Goal: Book appointment/travel/reservation

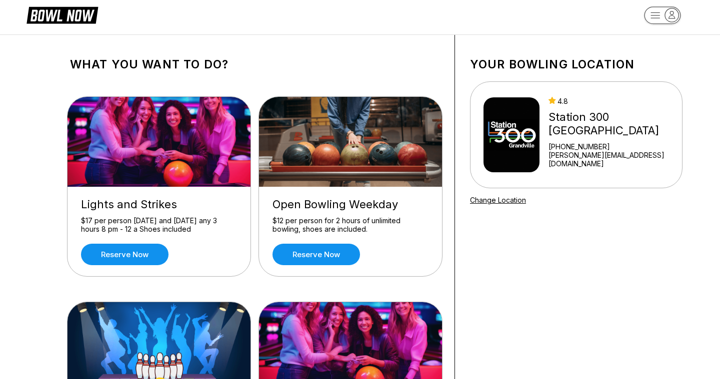
scroll to position [11, 0]
click at [116, 261] on link "Reserve now" at bounding box center [124, 254] width 87 height 21
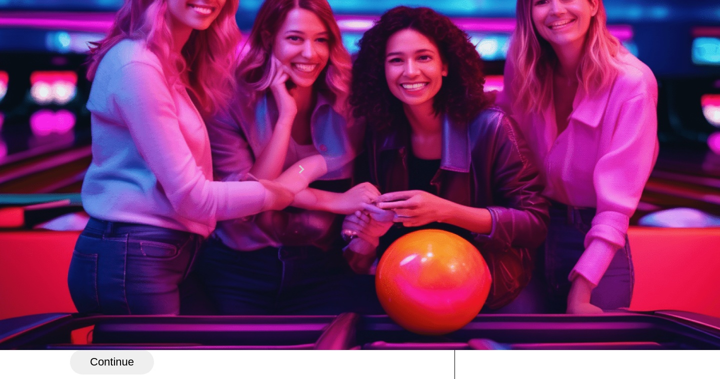
scroll to position [29, 0]
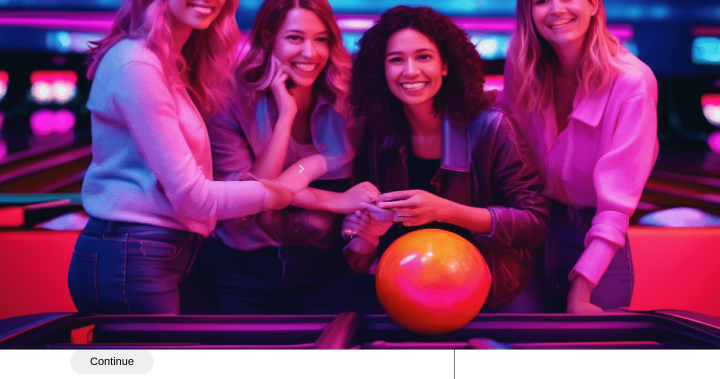
click at [141, 105] on button at bounding box center [147, 100] width 13 height 10
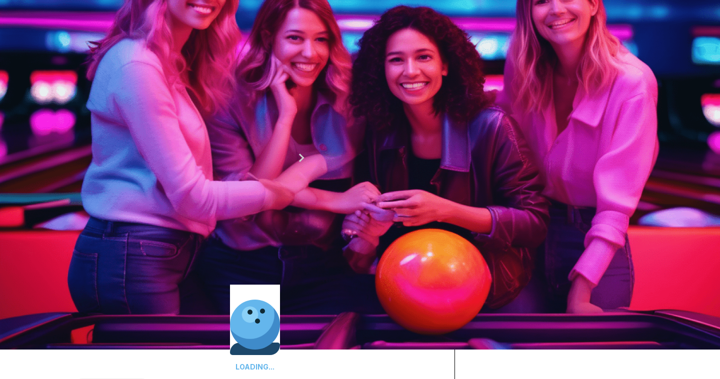
type input "*"
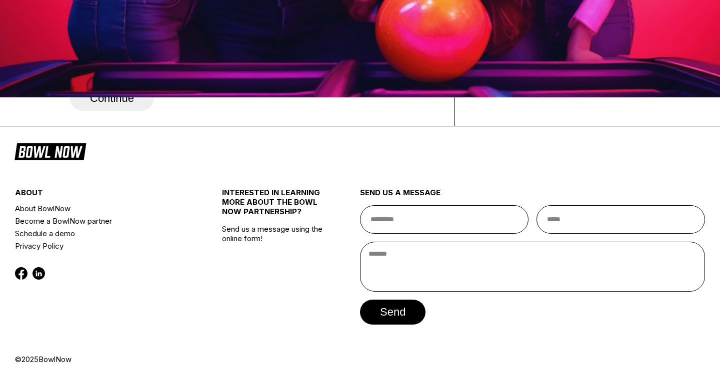
scroll to position [284, 0]
click at [117, 56] on button "8:00 PM" at bounding box center [93, 49] width 47 height 14
click at [125, 111] on button "Continue" at bounding box center [112, 98] width 84 height 25
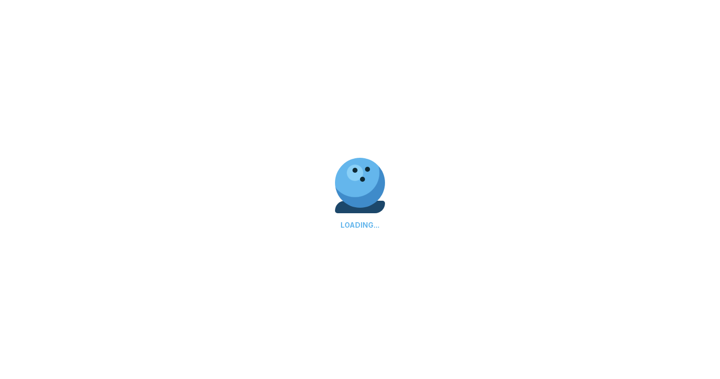
select select "**"
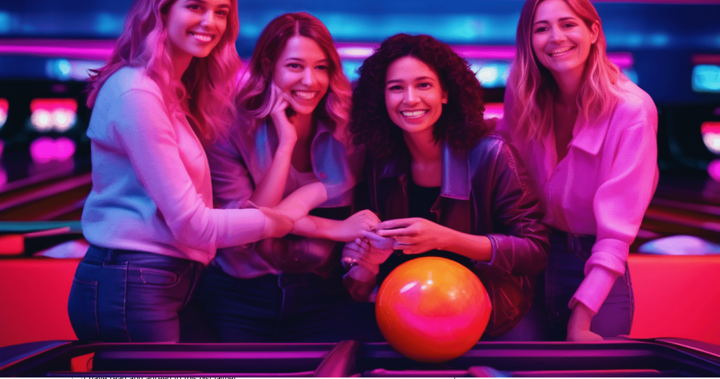
scroll to position [2, 0]
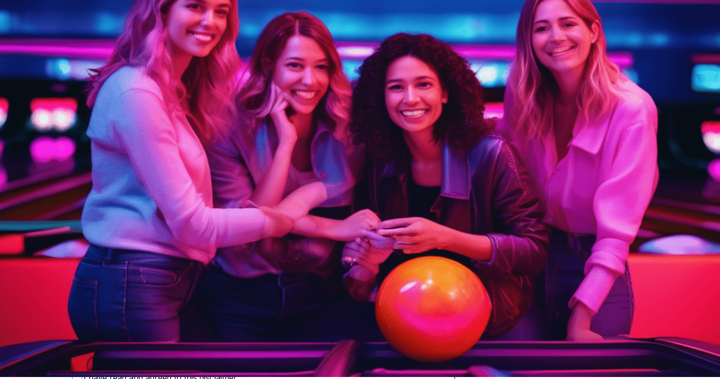
click at [187, 107] on span "Sign in with Google" at bounding box center [138, 100] width 98 height 13
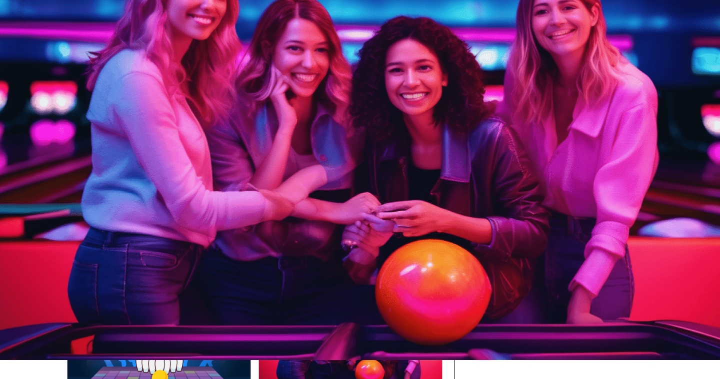
scroll to position [14, 0]
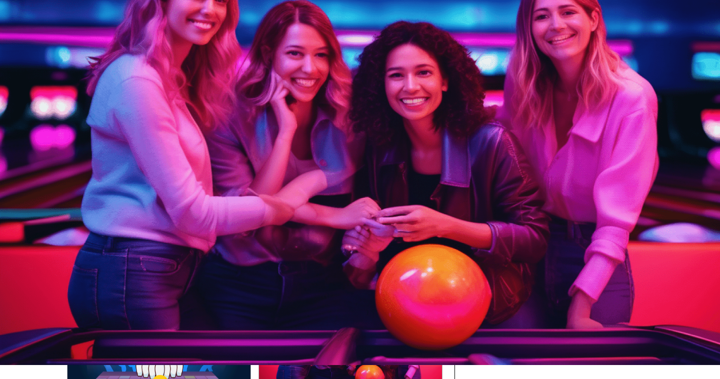
click at [136, 255] on link "Reserve now" at bounding box center [124, 251] width 87 height 21
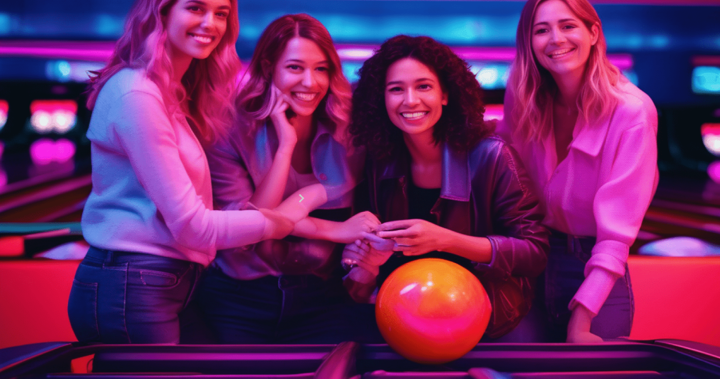
scroll to position [27, 0]
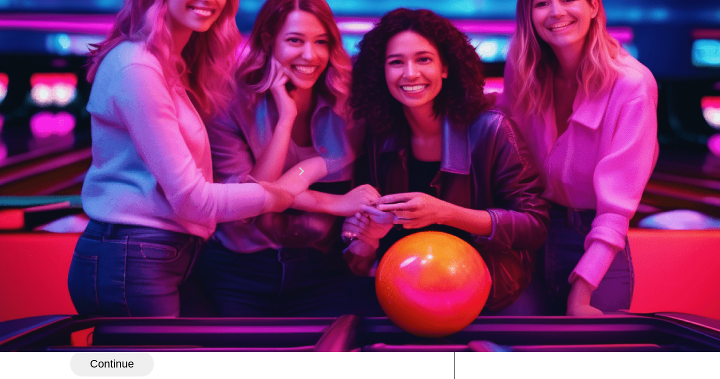
click at [141, 108] on button at bounding box center [147, 102] width 13 height 10
type input "*"
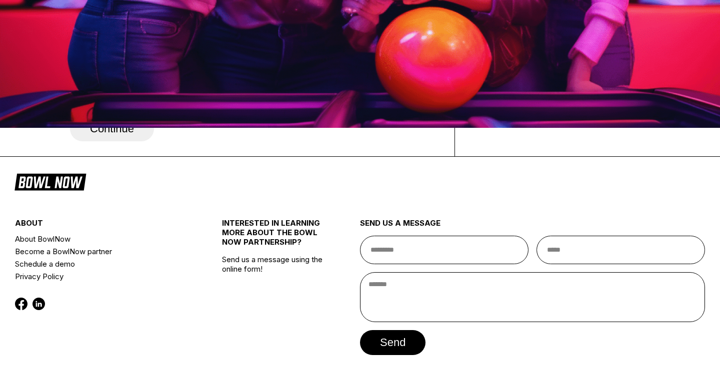
scroll to position [251, 0]
click at [113, 87] on button "8:00 PM" at bounding box center [93, 80] width 47 height 14
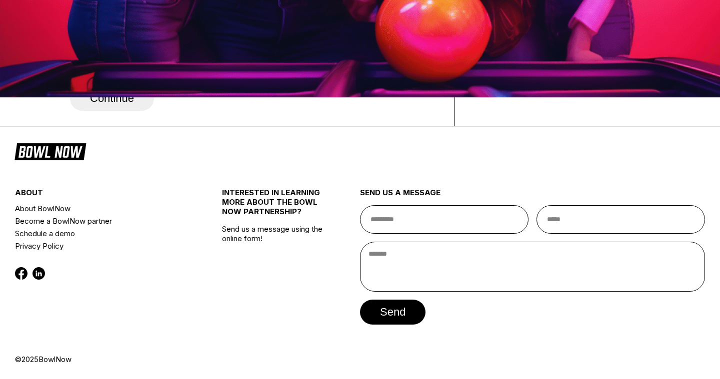
scroll to position [361, 0]
click at [122, 111] on button "Continue" at bounding box center [112, 98] width 84 height 25
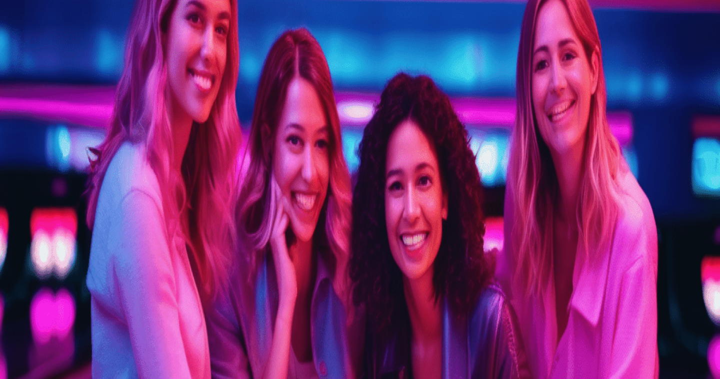
type input "**********"
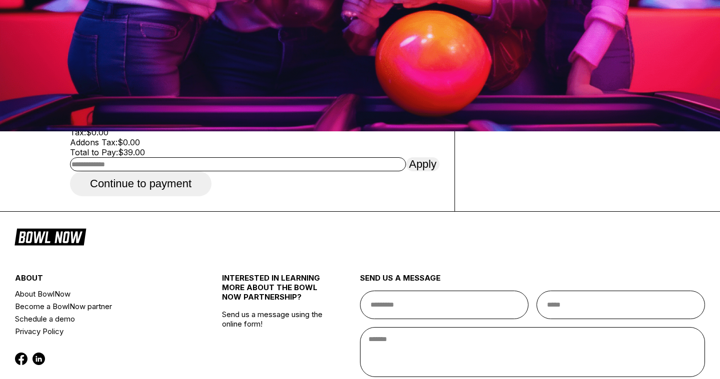
scroll to position [138, 0]
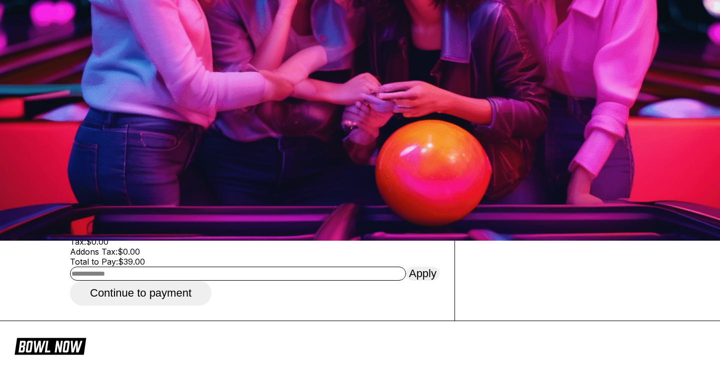
click at [89, 137] on button "Add" at bounding box center [82, 130] width 25 height 14
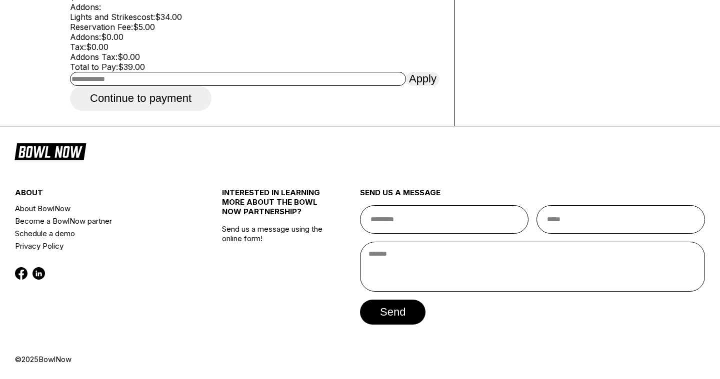
scroll to position [437, 0]
click at [172, 111] on button "Continue to payment" at bounding box center [140, 98] width 141 height 25
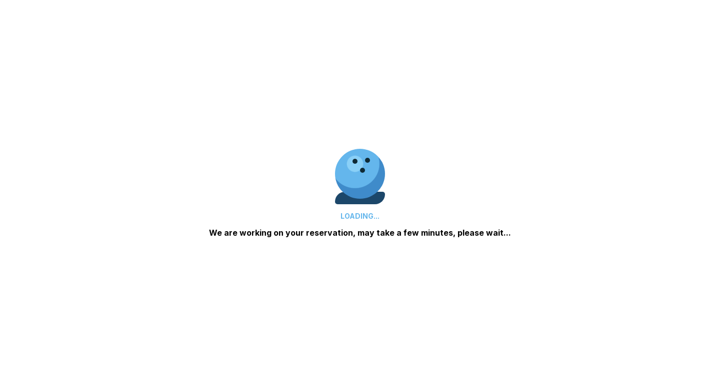
scroll to position [222, 0]
